Goal: Information Seeking & Learning: Learn about a topic

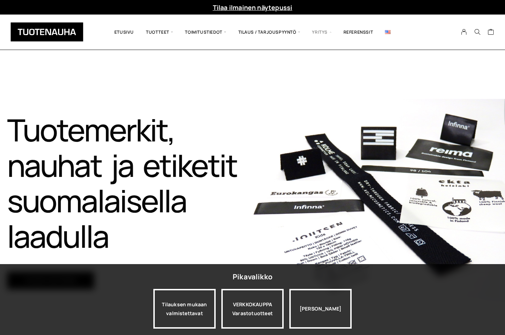
click at [320, 32] on span "Yritys" at bounding box center [321, 32] width 31 height 24
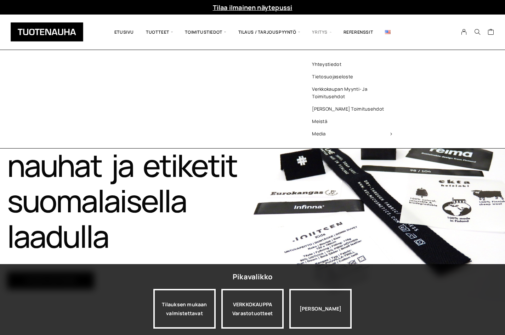
click at [323, 56] on ul "Yhteystiedot Tietosuojaseloste Verkkokaupan myynti- ja toimitusehdot Muut toimi…" at bounding box center [352, 99] width 103 height 98
click at [322, 120] on link "Meistä" at bounding box center [352, 121] width 103 height 12
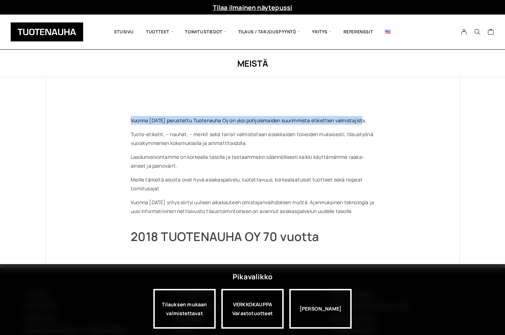
drag, startPoint x: 132, startPoint y: 122, endPoint x: 366, endPoint y: 122, distance: 234.5
click at [366, 122] on p "Vuonna 1948 perustettu Tuotenauha Oy on yksi pohjoismaiden suurimmista etiketti…" at bounding box center [253, 120] width 244 height 9
copy p "Vuonna 1948 perustettu Tuotenauha Oy on yksi pohjoismaiden suurimmista etiketti…"
click at [360, 122] on p "Vuonna 1948 perustettu Tuotenauha Oy on yksi pohjoismaiden suurimmista etiketti…" at bounding box center [253, 120] width 244 height 9
click at [265, 152] on p "Laadunvalvontamme on korkealla tasolla ja testaammekin säännöllisesti kaikki kä…" at bounding box center [253, 161] width 244 height 18
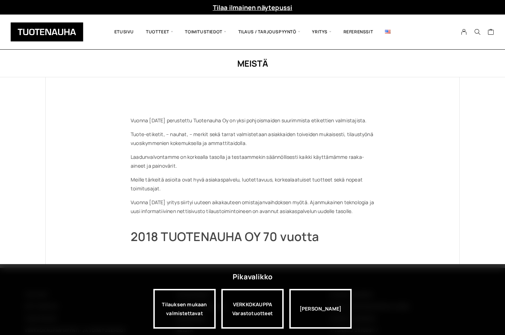
click at [171, 186] on p "Meille tärkeitä asioita ovat hyvä asiakaspalvelu, luotettavuus, korkealaatuiset…" at bounding box center [253, 184] width 244 height 18
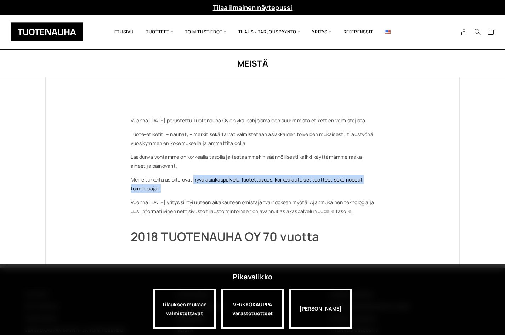
drag, startPoint x: 193, startPoint y: 179, endPoint x: 225, endPoint y: 187, distance: 32.9
click at [225, 187] on p "Meille tärkeitä asioita ovat hyvä asiakaspalvelu, luotettavuus, korkealaatuiset…" at bounding box center [253, 184] width 244 height 18
copy p "hyvä asiakaspalvelu, luotettavuus, korkealaatuiset tuotteet sekä nopeat toimitu…"
click at [225, 187] on p "Meille tärkeitä asioita ovat hyvä asiakaspalvelu, luotettavuus, korkealaatuiset…" at bounding box center [253, 184] width 244 height 18
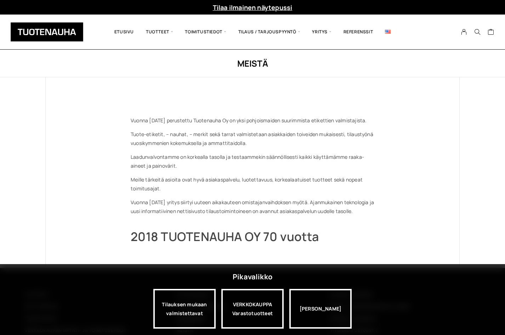
click at [302, 173] on div "Vuonna 1948 perustettu Tuotenauha Oy on yksi pohjoismaiden suurimmista etiketti…" at bounding box center [253, 172] width 244 height 141
click at [181, 138] on p "Tuote-etiketit, – nauhat, – merkit sekä tarrat valmistetaan asiakkaiden toiveid…" at bounding box center [253, 139] width 244 height 18
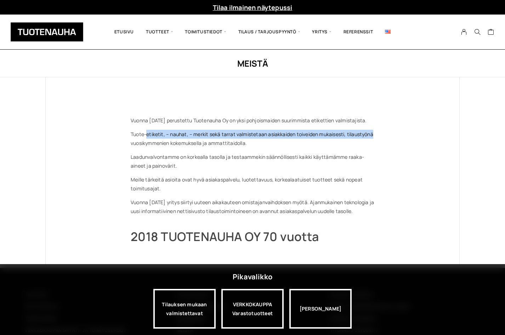
drag, startPoint x: 148, startPoint y: 135, endPoint x: 390, endPoint y: 136, distance: 242.0
click at [390, 136] on div "Vuonna 1948 perustettu Tuotenauha Oy on yksi pohjoismaiden suurimmista etiketti…" at bounding box center [253, 172] width 414 height 191
copy p "etiketit, – nauhat, – merkit sekä tarrat valmistetaan asiakkaiden toiveiden muk…"
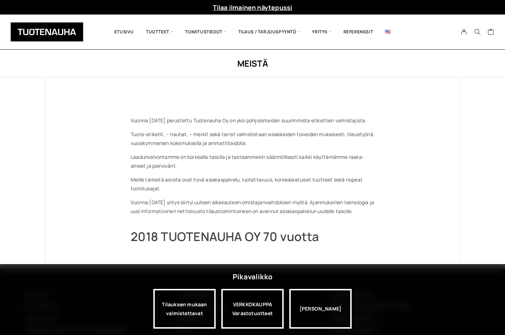
click at [279, 154] on p "Laadunvalvontamme on korkealla tasolla ja testaammekin säännöllisesti kaikki kä…" at bounding box center [253, 161] width 244 height 18
click at [113, 38] on link "Etusivu" at bounding box center [124, 32] width 32 height 24
